Goal: Check status: Check status

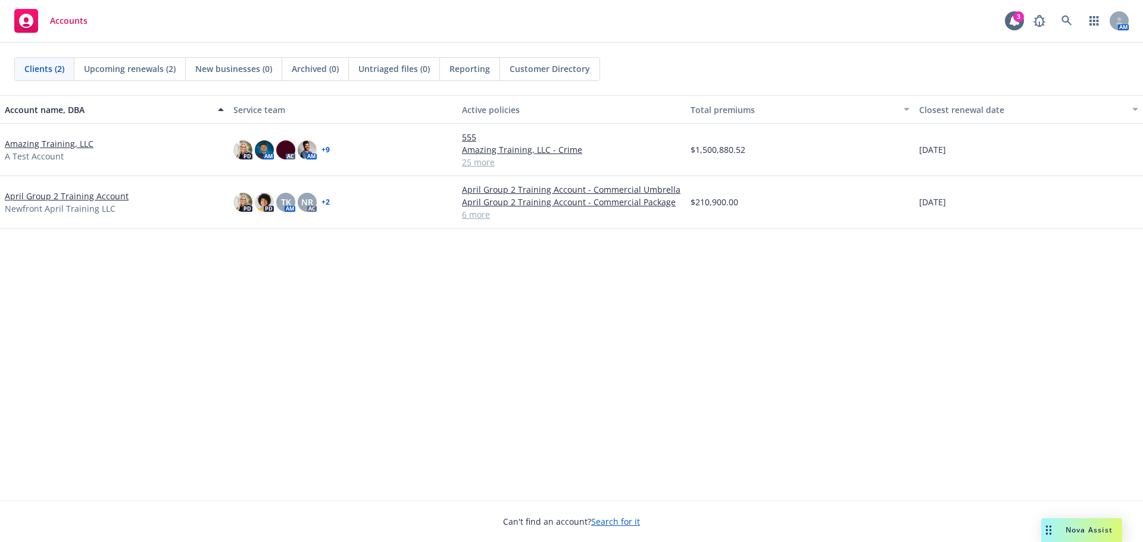
click at [1063, 154] on div "[DATE]" at bounding box center [1028, 150] width 229 height 52
